Goal: Navigation & Orientation: Find specific page/section

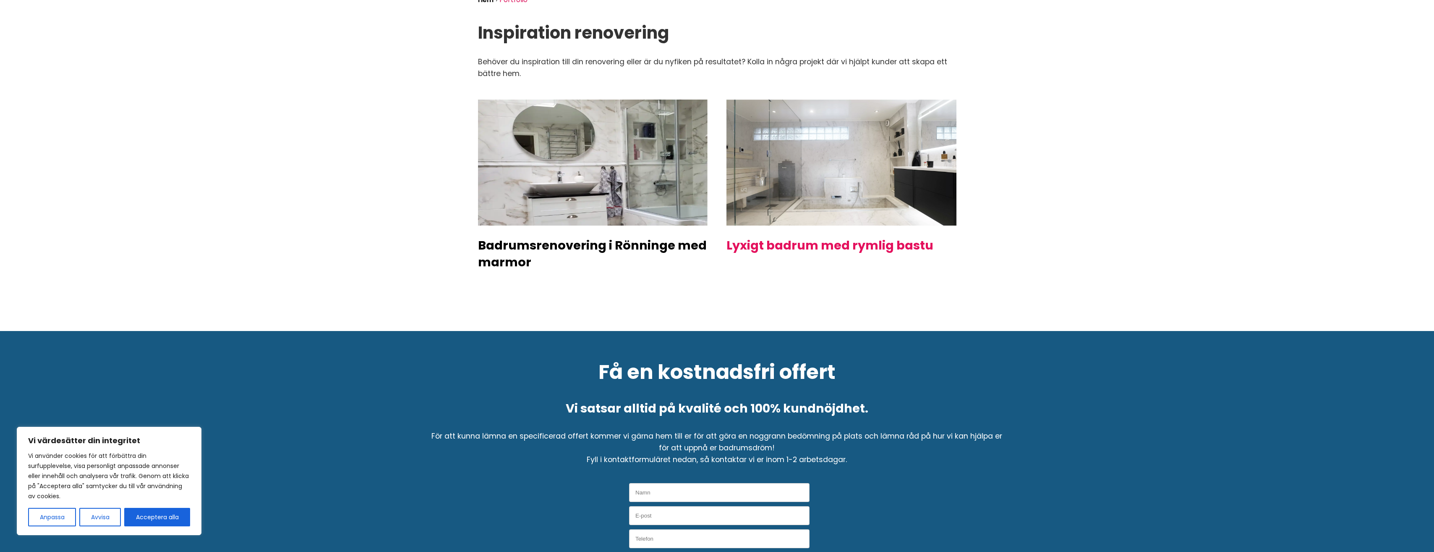
scroll to position [84, 0]
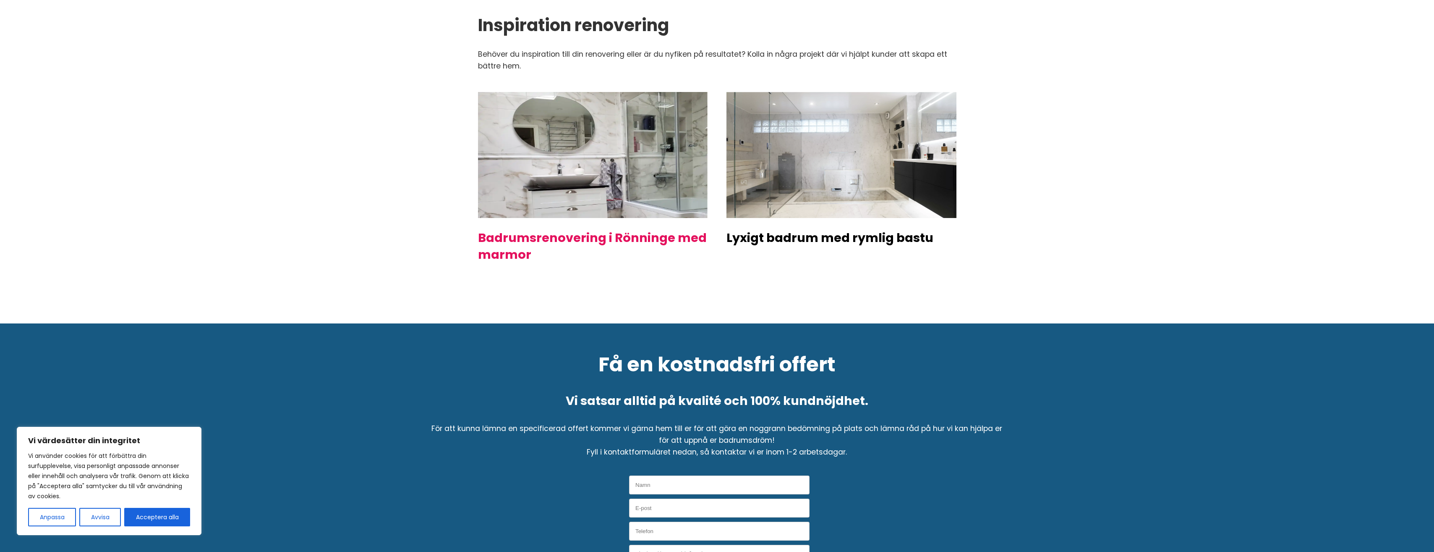
click at [542, 239] on h2 "Badrumsrenovering i Rönninge med marmor" at bounding box center [593, 246] width 230 height 34
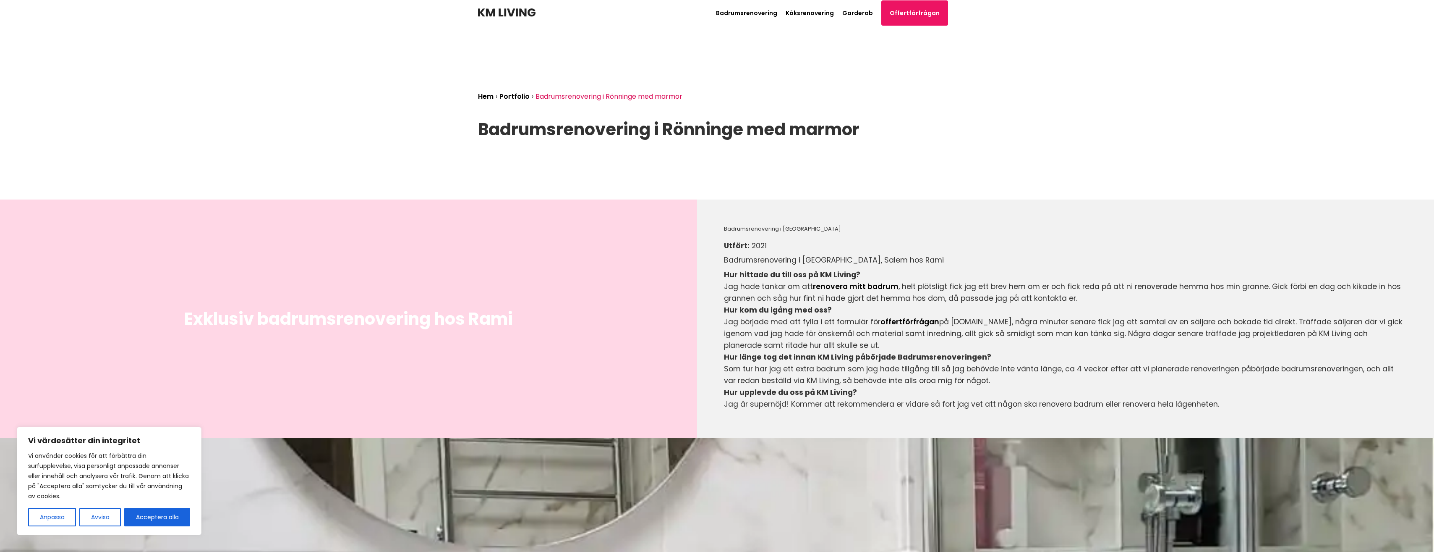
click at [859, 8] on header "Badrumsrenovering Köksrenovering Garderob Offertförfrågan Path [PHONE_NUMBER]" at bounding box center [717, 13] width 479 height 26
click at [859, 10] on link "Garderob" at bounding box center [858, 13] width 31 height 8
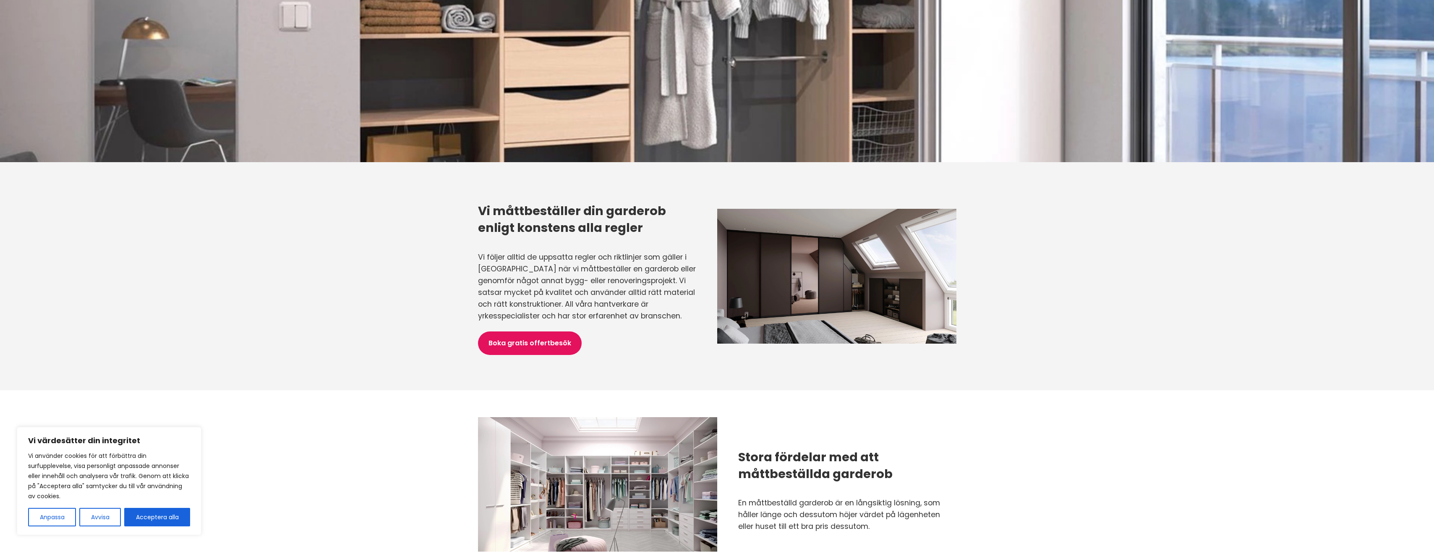
scroll to position [420, 0]
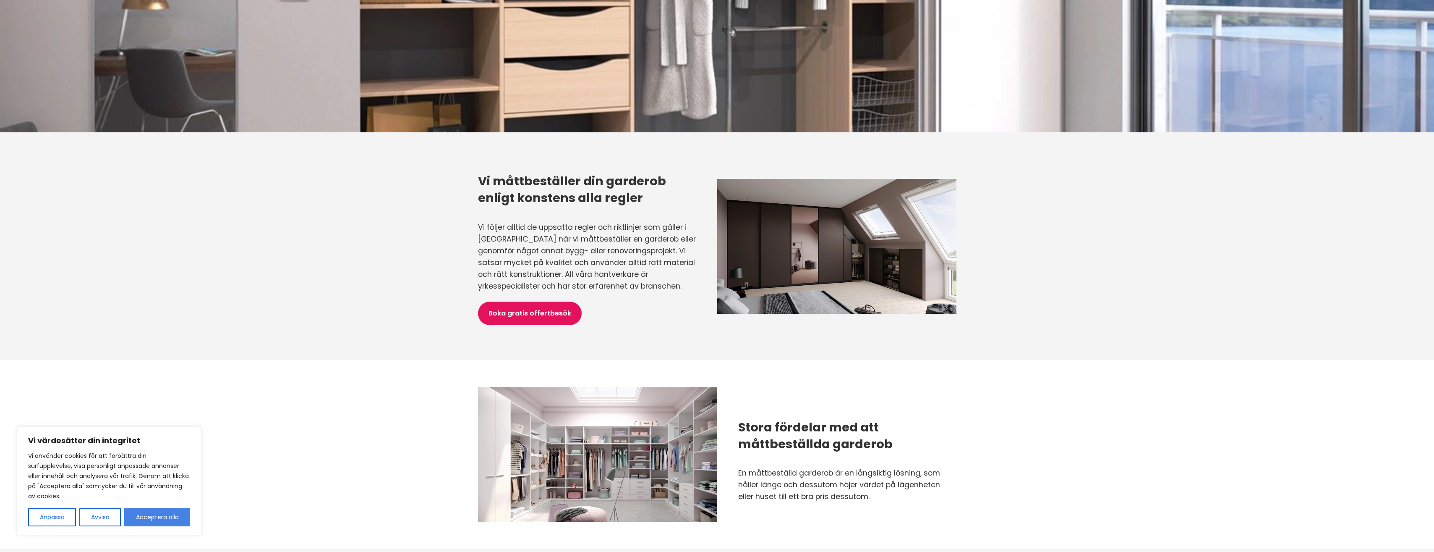
click at [165, 513] on button "Acceptera alla" at bounding box center [157, 517] width 66 height 18
checkbox input "true"
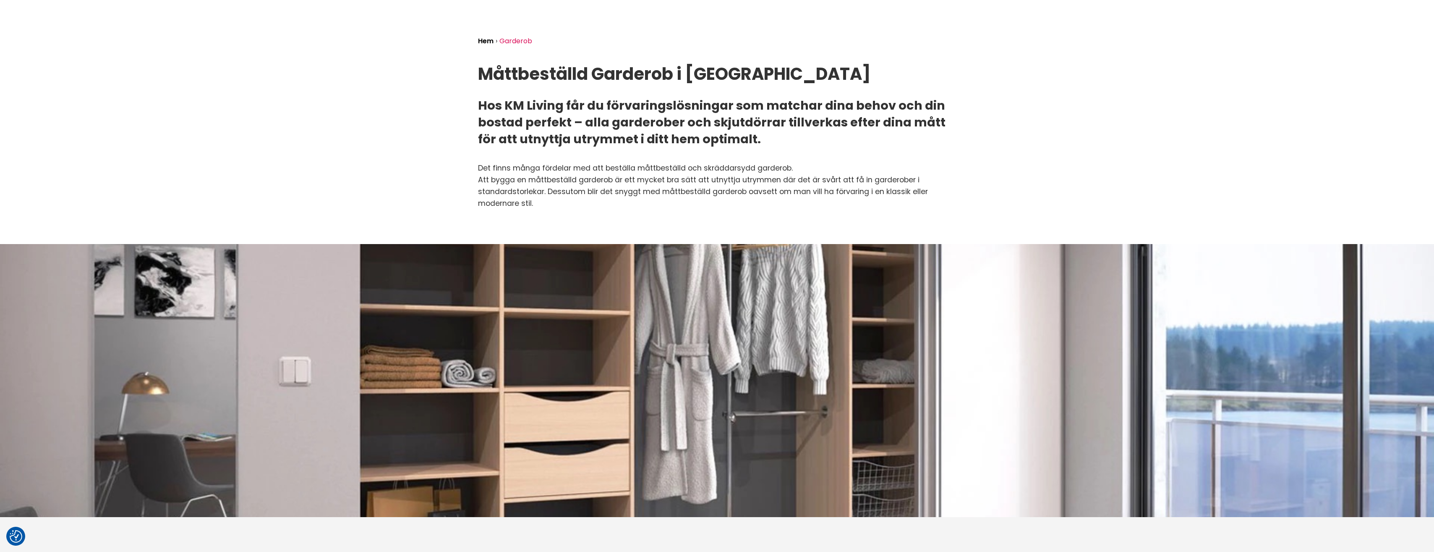
scroll to position [0, 0]
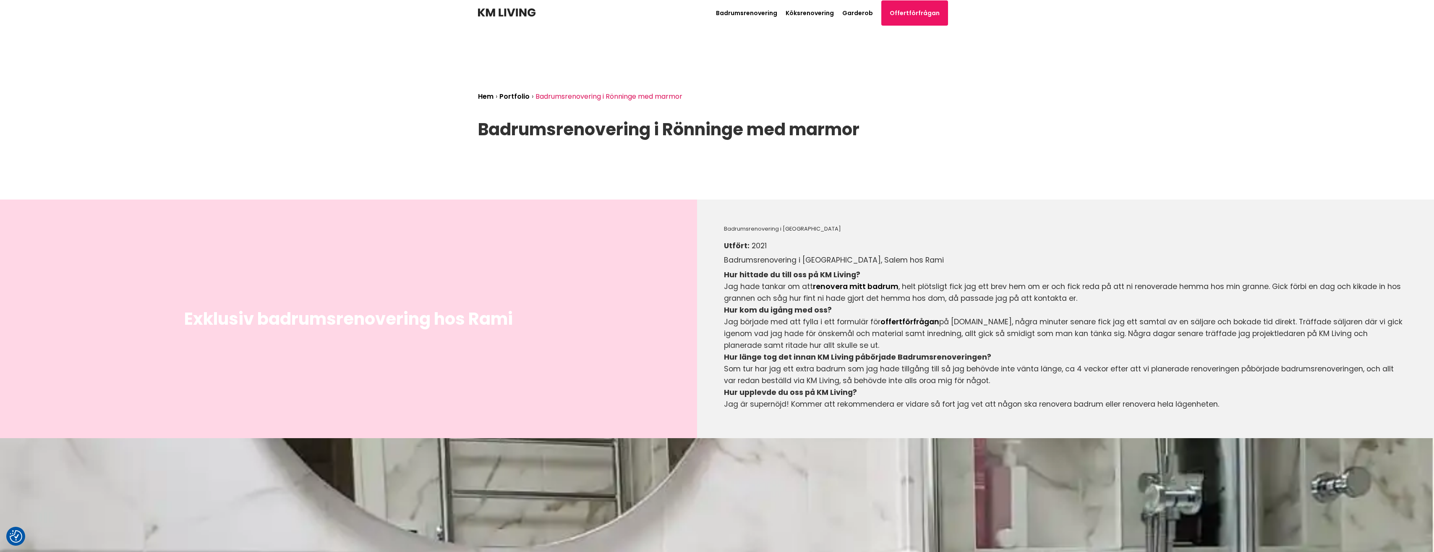
scroll to position [84, 0]
